Goal: Use online tool/utility: Utilize a website feature to perform a specific function

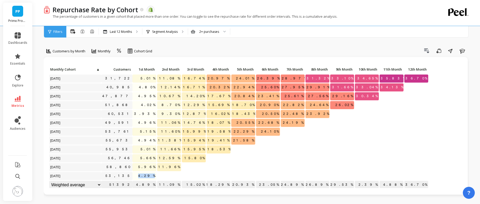
drag, startPoint x: 155, startPoint y: 175, endPoint x: 141, endPoint y: 175, distance: 14.6
click at [141, 175] on p "4.29%" at bounding box center [144, 176] width 24 height 8
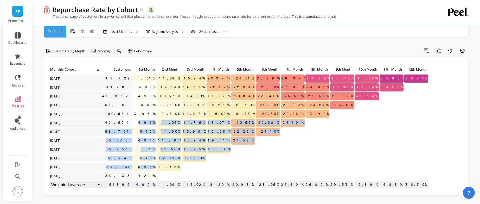
drag, startPoint x: 144, startPoint y: 120, endPoint x: 155, endPoint y: 166, distance: 46.6
click at [155, 166] on div "Click to create an audience 31,722 5.01% 11.08% 16.74% 20.97% 24.01% 26.39% 28.…" at bounding box center [238, 127] width 379 height 124
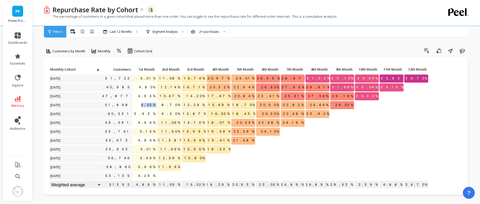
drag, startPoint x: 144, startPoint y: 103, endPoint x: 158, endPoint y: 105, distance: 13.9
click at [157, 105] on div "Click to create an audience 31,722 5.01% 11.08% 16.74% 20.97% 24.01% 26.39% 28.…" at bounding box center [238, 127] width 379 height 124
drag, startPoint x: 147, startPoint y: 174, endPoint x: 154, endPoint y: 175, distance: 6.5
click at [154, 175] on span "4.29%" at bounding box center [146, 176] width 19 height 8
drag, startPoint x: 145, startPoint y: 175, endPoint x: 156, endPoint y: 175, distance: 11.2
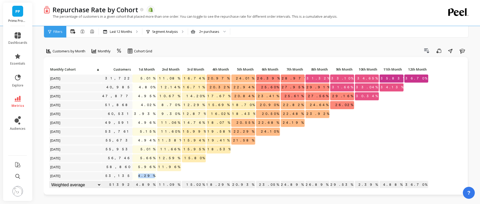
click at [156, 175] on div "Click to create an audience 31,722 5.01% 11.08% 16.74% 20.97% 24.01% 26.39% 28.…" at bounding box center [238, 127] width 379 height 124
copy span "4.29%"
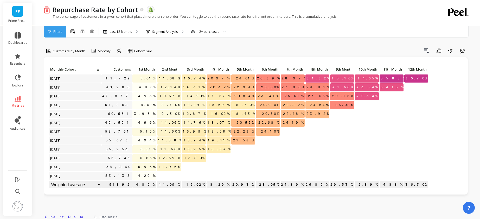
click at [145, 174] on span "4.29%" at bounding box center [146, 176] width 19 height 8
drag, startPoint x: 144, startPoint y: 175, endPoint x: 155, endPoint y: 175, distance: 10.9
click at [155, 175] on p "4.29%" at bounding box center [144, 176] width 24 height 8
